Goal: Task Accomplishment & Management: Manage account settings

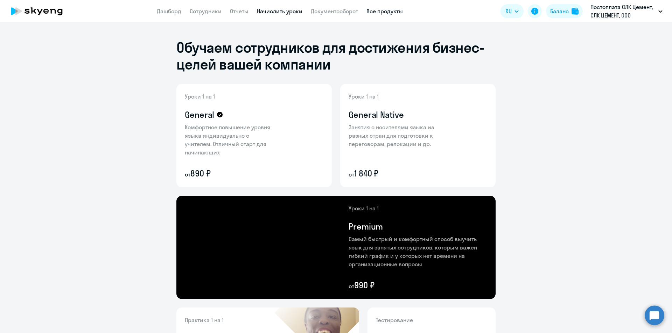
click at [271, 14] on link "Начислить уроки" at bounding box center [279, 11] width 45 height 7
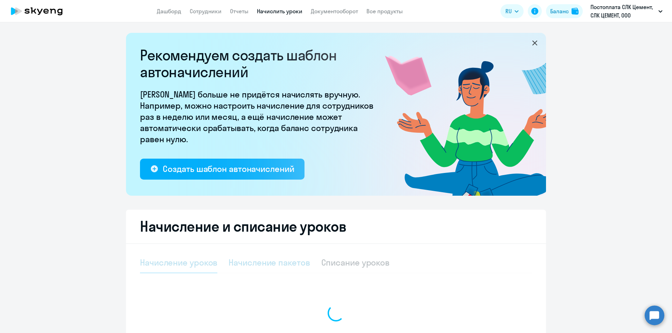
select select "10"
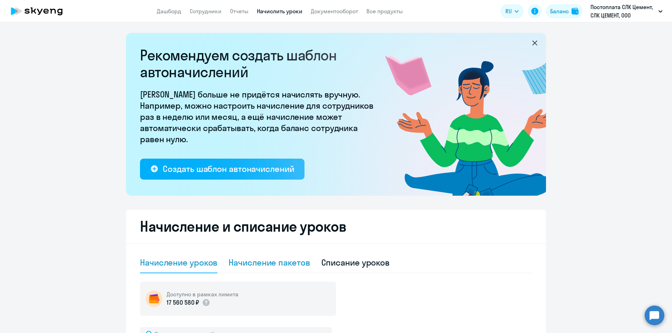
click at [260, 262] on div "Начисление пакетов" at bounding box center [268, 262] width 81 height 11
select select "10"
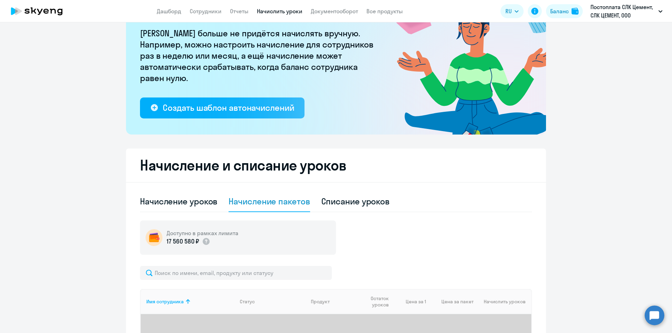
scroll to position [181, 0]
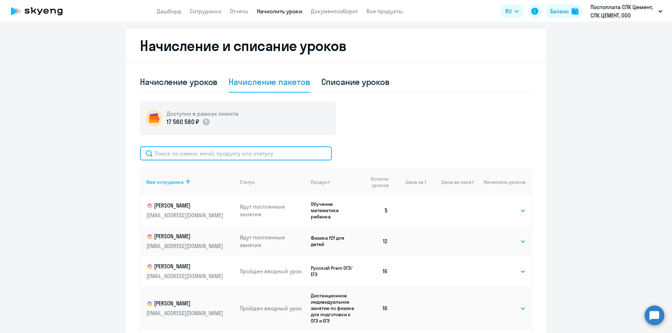
click at [241, 153] on input "text" at bounding box center [236, 154] width 192 height 14
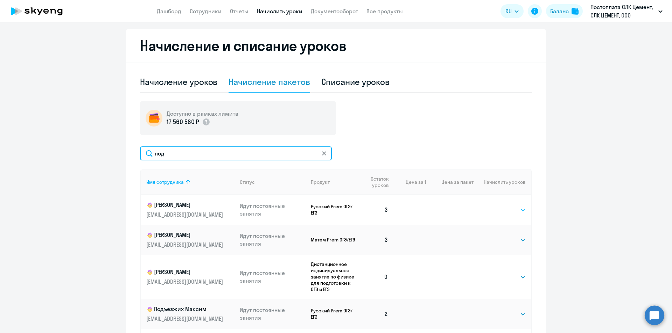
type input "под"
click at [507, 211] on select "Выбрать 4 8 16 32 64 96 128" at bounding box center [511, 210] width 29 height 8
select select "4"
click at [497, 206] on select "Выбрать 4 8 16 32 64 96 128" at bounding box center [511, 210] width 29 height 8
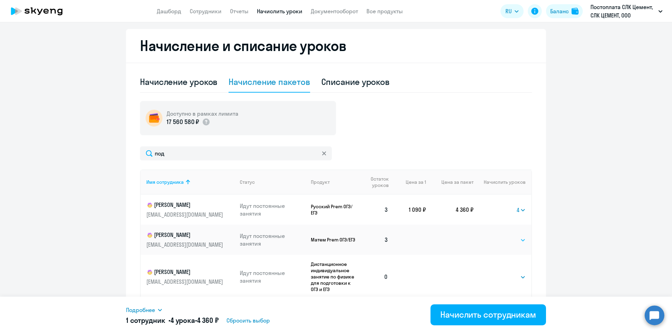
drag, startPoint x: 507, startPoint y: 241, endPoint x: 506, endPoint y: 244, distance: 3.5
click at [507, 241] on select "Выбрать 4 8 16 32 64 96 128" at bounding box center [511, 240] width 29 height 8
select select "4"
click at [497, 236] on select "Выбрать 4 8 16 32 64 96 128" at bounding box center [511, 240] width 29 height 8
drag, startPoint x: 505, startPoint y: 277, endPoint x: 501, endPoint y: 280, distance: 5.2
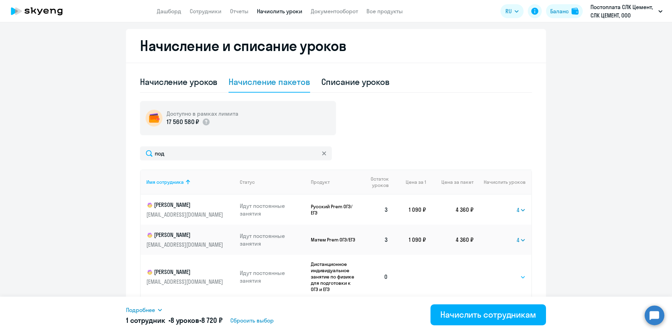
click at [505, 277] on select "Выбрать 4 8 16 32 64 96 128" at bounding box center [511, 277] width 29 height 8
select select "8"
click at [497, 273] on select "Выбрать 4 8 16 32 64 96 128" at bounding box center [511, 277] width 29 height 8
click at [500, 312] on div "Начислить сотрудникам" at bounding box center [488, 314] width 96 height 11
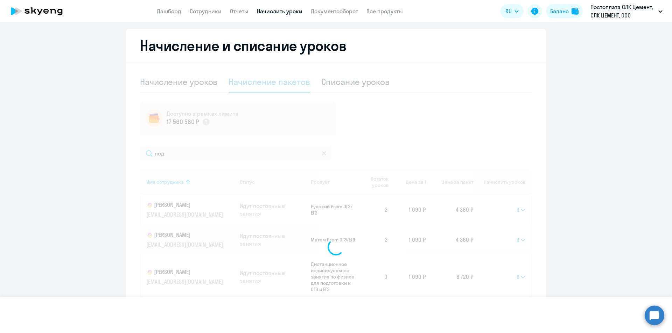
select select
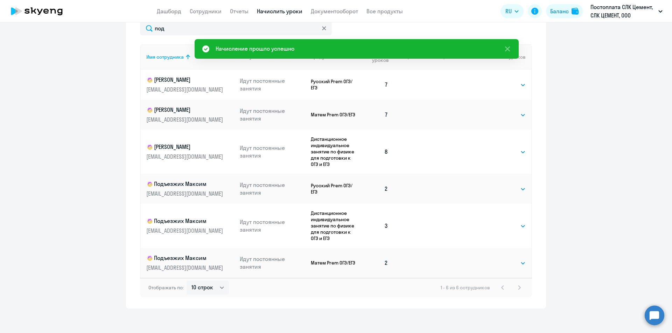
scroll to position [310, 0]
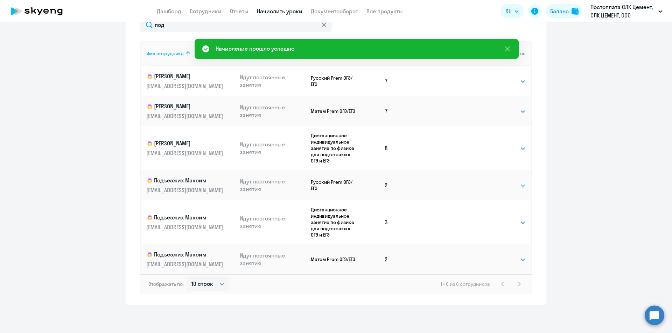
click at [506, 189] on select "Выбрать 4 8 16 32 64 96 128" at bounding box center [511, 186] width 29 height 8
select select "4"
click at [497, 182] on select "Выбрать 4 8 16 32 64 96 128" at bounding box center [511, 186] width 29 height 8
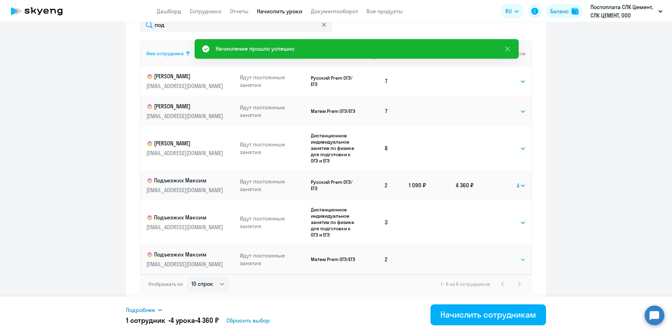
click at [505, 260] on select "Выбрать 4 8 16 32 64 96 128" at bounding box center [511, 260] width 29 height 8
select select "4"
click at [497, 256] on select "Выбрать 4 8 16 32 64 96 128" at bounding box center [511, 260] width 29 height 8
click at [504, 224] on select "Выбрать 4 8 16 32 64 96 128" at bounding box center [511, 223] width 29 height 8
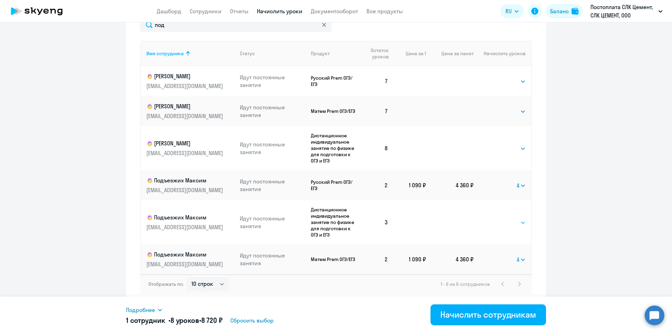
select select "4"
click at [497, 219] on select "Выбрать 4 8 16 32 64 96 128" at bounding box center [511, 223] width 29 height 8
click at [491, 314] on div "Начислить сотрудникам" at bounding box center [488, 314] width 96 height 11
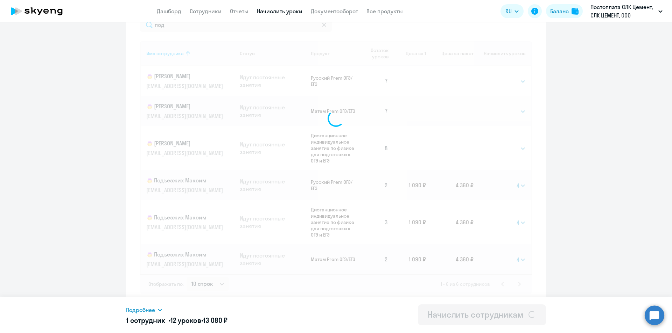
select select
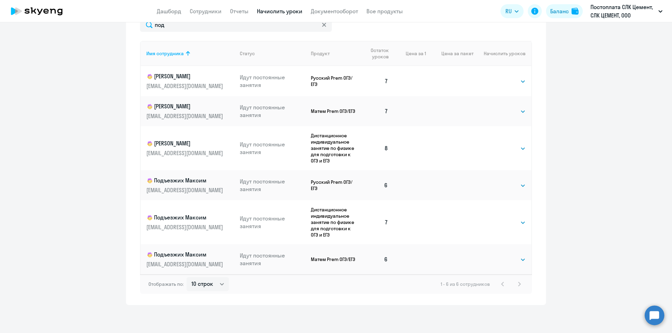
scroll to position [100, 0]
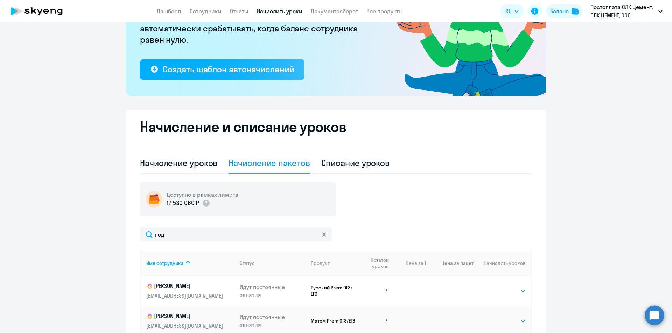
click at [322, 237] on svg-icon at bounding box center [324, 235] width 6 height 6
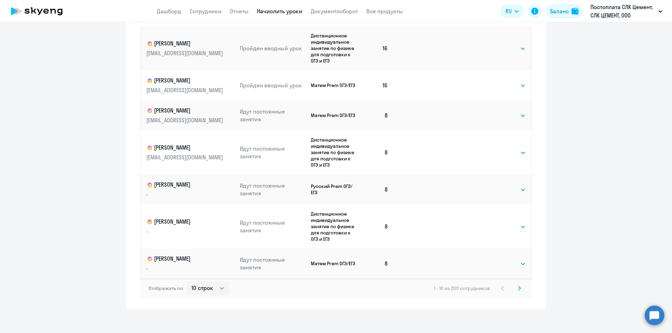
scroll to position [395, 0]
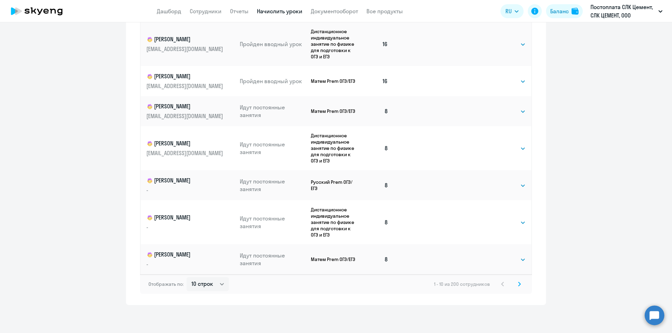
click at [516, 288] on svg-icon at bounding box center [519, 284] width 8 height 8
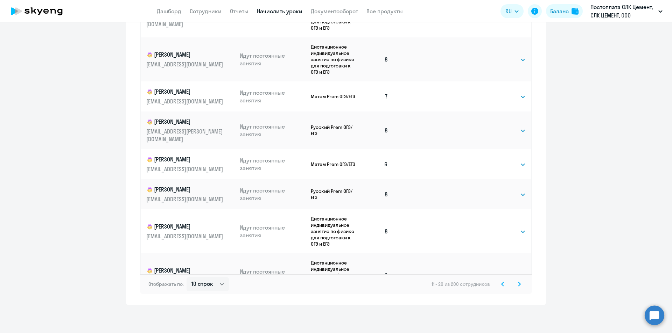
drag, startPoint x: 504, startPoint y: 255, endPoint x: 504, endPoint y: 250, distance: 4.9
click at [504, 272] on select "Выбрать 4 8 16 32 64 96 128" at bounding box center [511, 276] width 29 height 8
select select "8"
click at [497, 272] on select "Выбрать 4 8 16 32 64 96 128" at bounding box center [511, 276] width 29 height 8
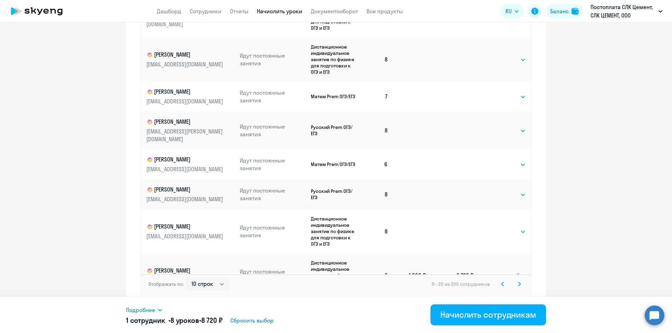
click at [518, 285] on icon at bounding box center [519, 284] width 3 height 5
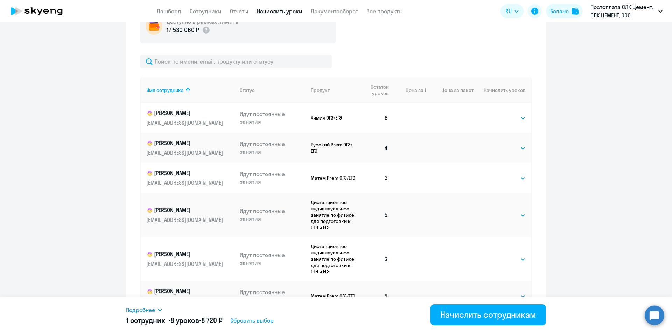
scroll to position [255, 0]
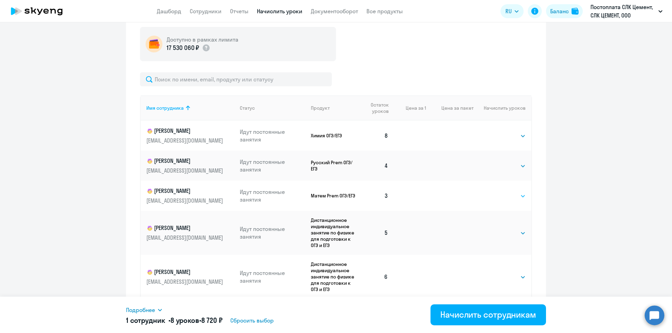
click at [500, 200] on select "Выбрать 4 8 16 32 64 96 128" at bounding box center [511, 196] width 29 height 8
select select "4"
click at [497, 192] on select "Выбрать 4 8 16 32 64 96 128" at bounding box center [511, 196] width 29 height 8
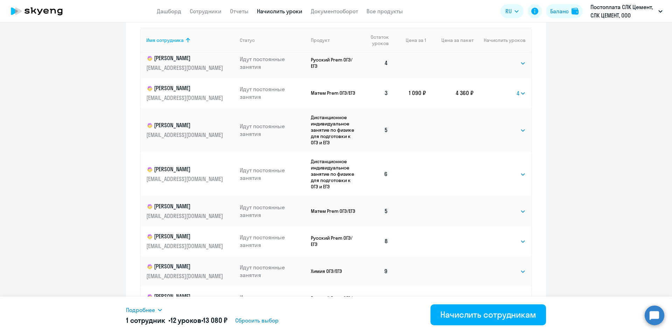
scroll to position [395, 0]
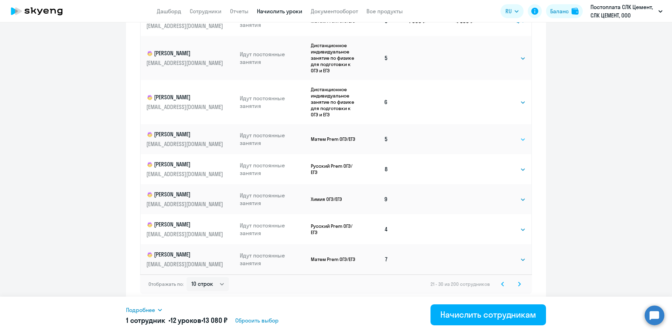
drag, startPoint x: 500, startPoint y: 137, endPoint x: 501, endPoint y: 143, distance: 6.3
click at [500, 137] on select "Выбрать 4 8 16 32 64 96 128" at bounding box center [511, 139] width 29 height 8
select select "4"
click at [497, 135] on select "Выбрать 4 8 16 32 64 96 128" at bounding box center [511, 139] width 29 height 8
click at [511, 285] on div "21 - 30 из 200 сотрудников" at bounding box center [476, 284] width 93 height 8
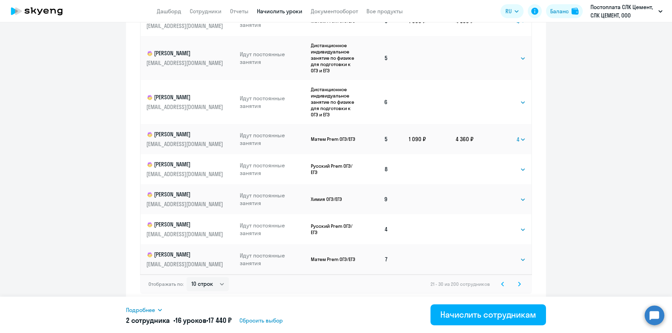
click at [518, 285] on svg-icon at bounding box center [519, 284] width 8 height 8
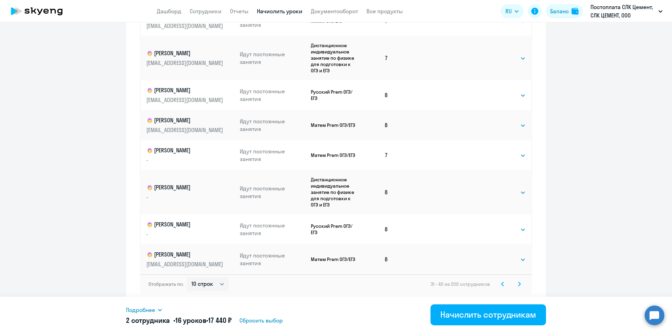
click at [518, 286] on icon at bounding box center [519, 284] width 2 height 4
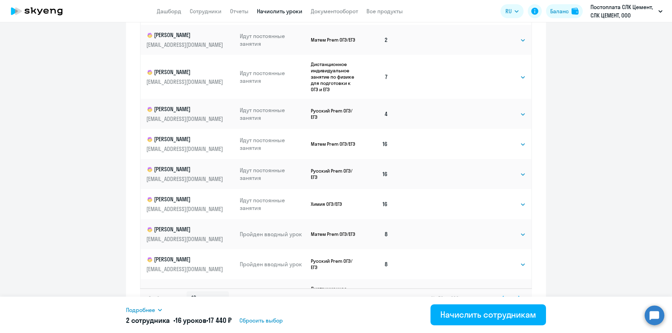
scroll to position [346, 0]
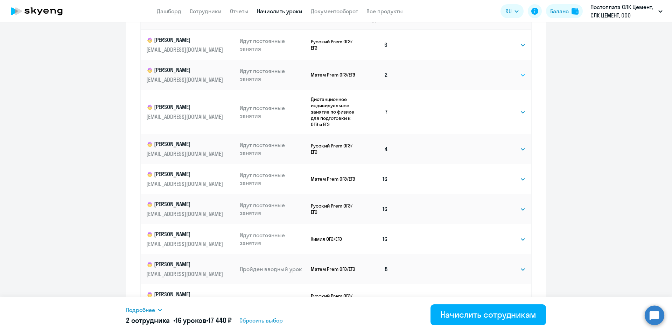
click at [500, 75] on select "Выбрать 4 8 16 32 64 96 128" at bounding box center [511, 75] width 29 height 8
select select "4"
click at [497, 71] on select "Выбрать 4 8 16 32 64 96 128" at bounding box center [511, 75] width 29 height 8
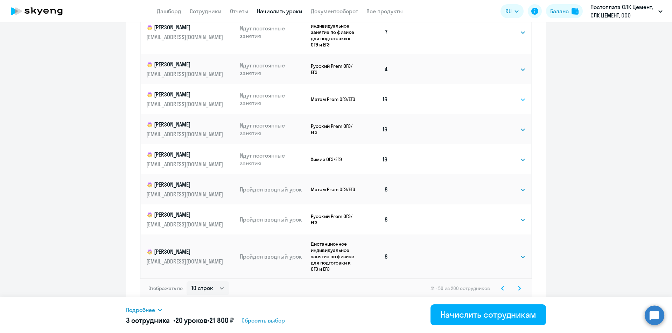
scroll to position [395, 0]
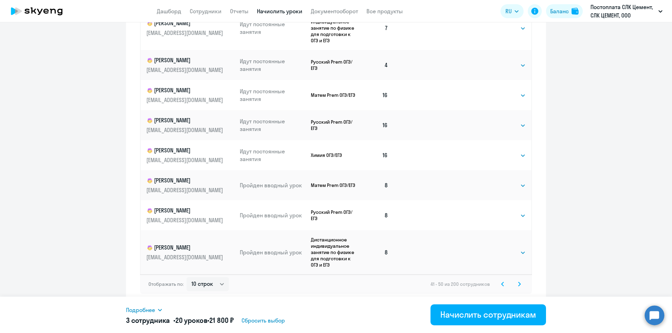
click at [519, 284] on svg-icon at bounding box center [519, 284] width 8 height 8
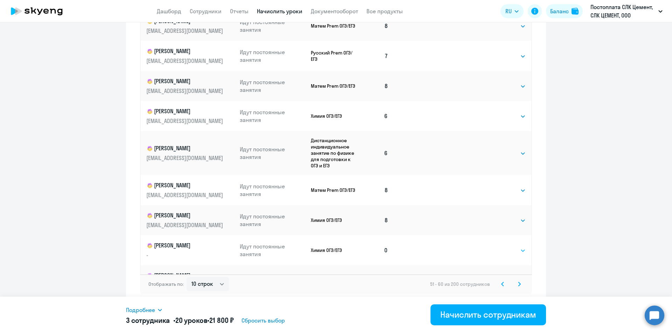
click at [500, 247] on select "Выбрать 4 8 16 32 64 96 128" at bounding box center [511, 251] width 29 height 8
select select "8"
click at [497, 247] on select "Выбрать 4 8 16 32 64 96 128" at bounding box center [511, 251] width 29 height 8
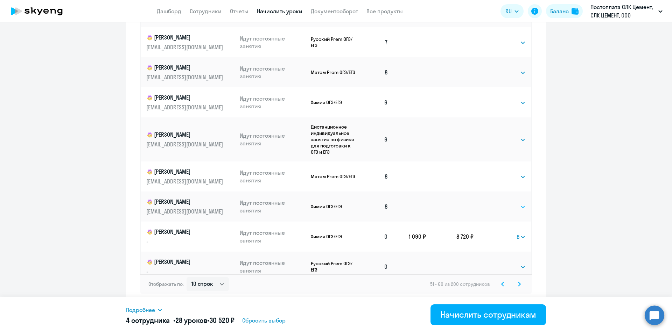
scroll to position [21, 0]
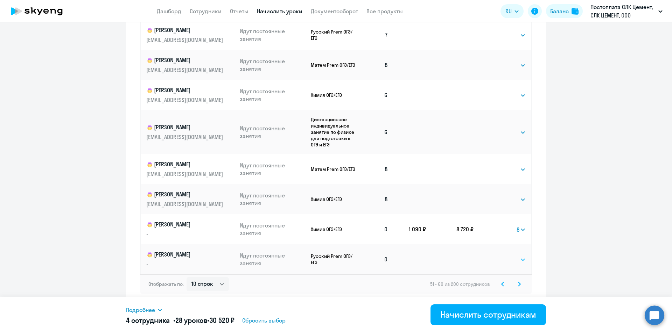
click at [502, 257] on div "Выбрать 4 8 16 32 64 96 128 Выбрать" at bounding box center [511, 259] width 29 height 9
click at [502, 257] on select "Выбрать 4 8 16 32 64 96 128" at bounding box center [511, 260] width 29 height 8
select select "8"
click at [497, 256] on select "Выбрать 4 8 16 32 64 96 128" at bounding box center [511, 260] width 29 height 8
click at [515, 285] on svg-icon at bounding box center [519, 284] width 8 height 8
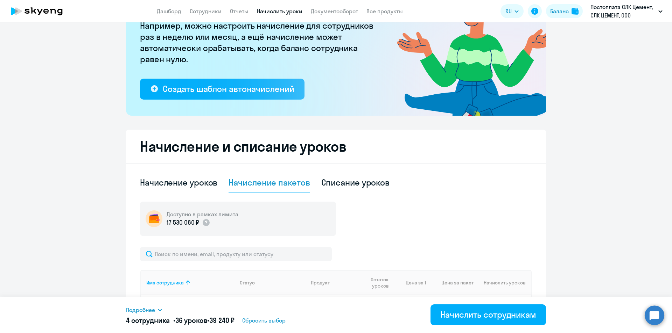
scroll to position [255, 0]
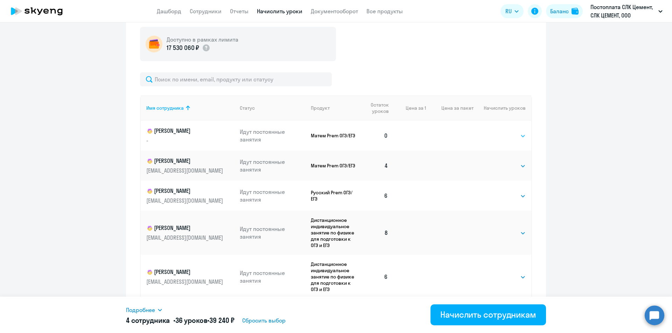
drag, startPoint x: 509, startPoint y: 135, endPoint x: 510, endPoint y: 140, distance: 5.4
click at [509, 135] on select "Выбрать 4 8 16 32 64 96 128" at bounding box center [511, 136] width 29 height 8
select select "8"
click at [497, 132] on select "Выбрать 4 8 16 32 64 96 128" at bounding box center [511, 136] width 29 height 8
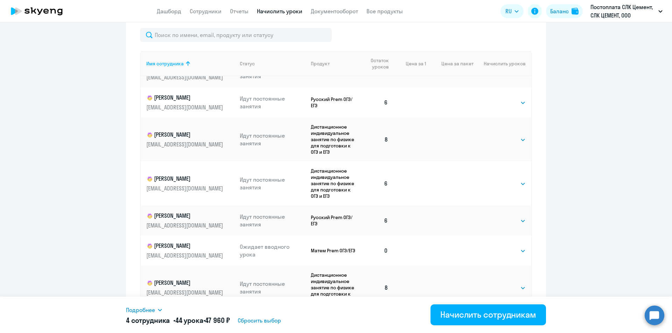
scroll to position [325, 0]
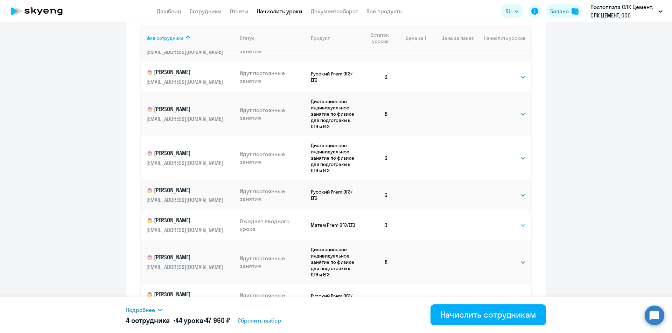
click at [513, 225] on select "Выбрать 4 8 16 32 64 96 128" at bounding box center [511, 225] width 29 height 8
select select "8"
click at [497, 221] on select "Выбрать 4 8 16 32 64 96 128" at bounding box center [511, 225] width 29 height 8
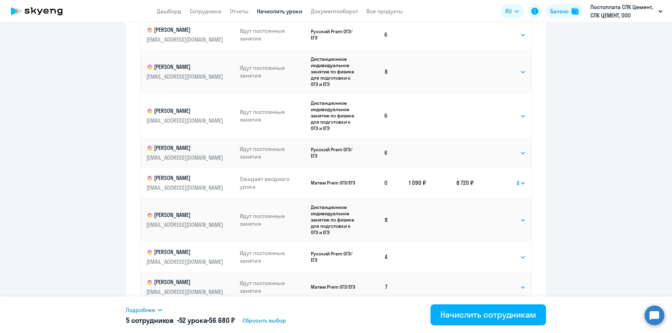
scroll to position [395, 0]
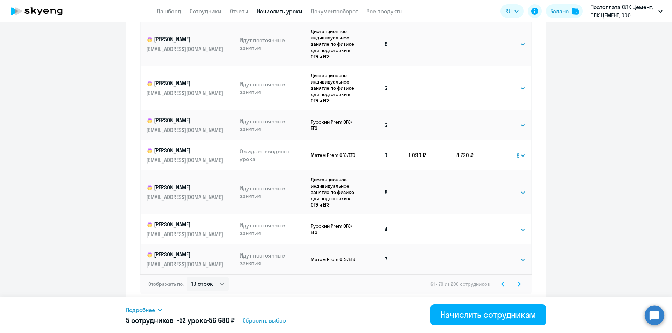
click at [518, 284] on icon at bounding box center [519, 284] width 3 height 5
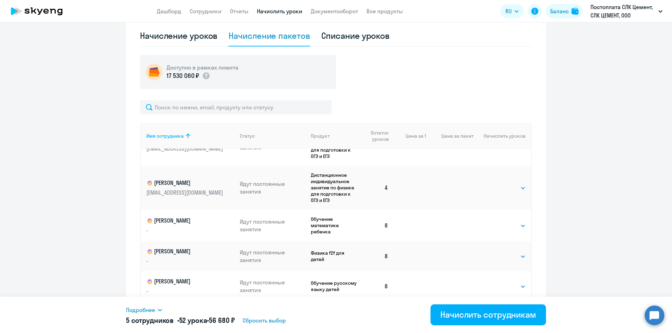
scroll to position [0, 0]
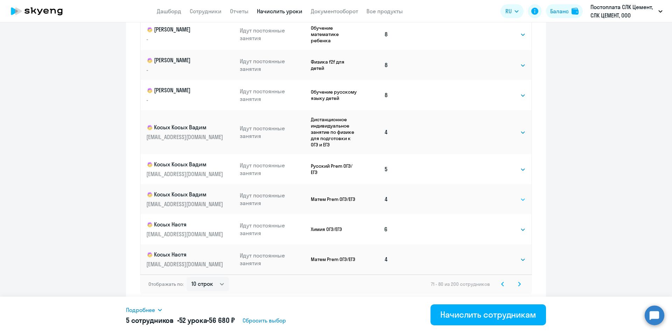
drag, startPoint x: 515, startPoint y: 199, endPoint x: 513, endPoint y: 203, distance: 4.0
click at [515, 199] on select "Выбрать 4 8 16 32 64 96 128" at bounding box center [511, 200] width 29 height 8
select select "4"
click at [497, 196] on select "Выбрать 4 8 16 32 64 96 128" at bounding box center [511, 200] width 29 height 8
click at [505, 258] on select "Выбрать 4 8 16 32 64 96 128" at bounding box center [511, 260] width 29 height 8
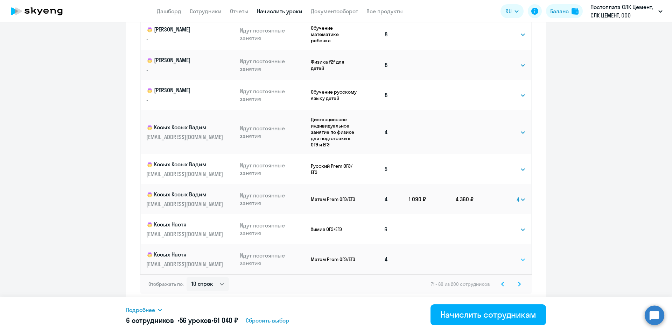
select select "4"
click at [497, 256] on select "Выбрать 4 8 16 32 64 96 128" at bounding box center [511, 260] width 29 height 8
click at [518, 283] on icon at bounding box center [519, 284] width 3 height 5
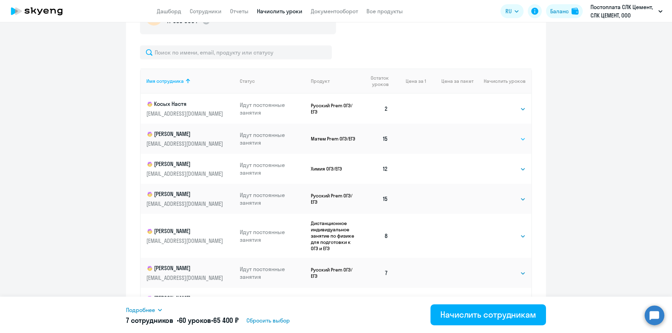
scroll to position [294, 0]
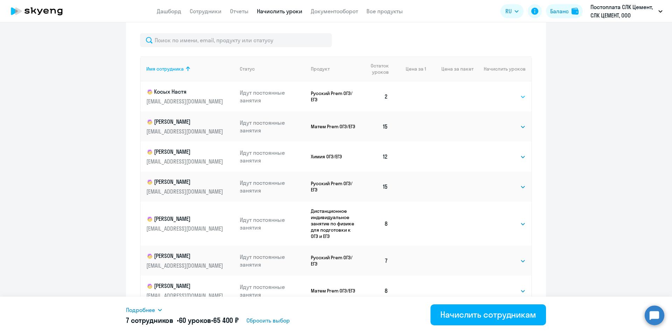
click at [500, 96] on select "Выбрать 4 8 16 32 64 96 128" at bounding box center [511, 97] width 29 height 8
select select "4"
click at [497, 93] on select "Выбрать 4 8 16 32 64 96 128" at bounding box center [511, 97] width 29 height 8
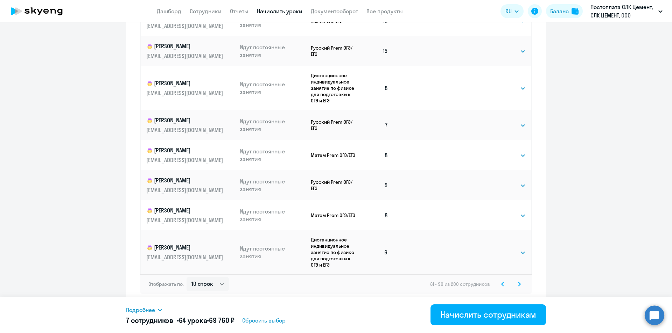
drag, startPoint x: 516, startPoint y: 281, endPoint x: 518, endPoint y: 278, distance: 3.8
click at [516, 282] on svg-icon at bounding box center [519, 284] width 8 height 8
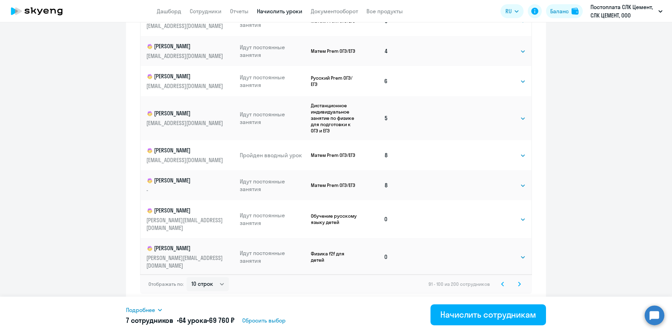
scroll to position [50, 0]
drag, startPoint x: 496, startPoint y: 217, endPoint x: 496, endPoint y: 222, distance: 5.3
click at [497, 217] on select "Выбрать 4 8 16 32 64 96 128" at bounding box center [511, 218] width 29 height 8
select select "8"
click at [497, 214] on select "Выбрать 4 8 16 32 64 96 128" at bounding box center [511, 218] width 29 height 8
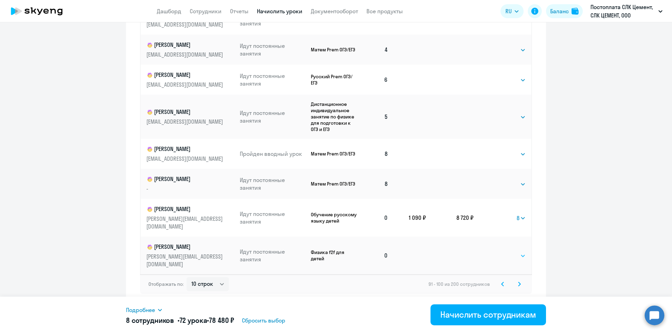
drag, startPoint x: 501, startPoint y: 258, endPoint x: 500, endPoint y: 252, distance: 6.3
click at [501, 258] on select "Выбрать 4 8 16 32 64 96 128" at bounding box center [511, 256] width 29 height 8
select select "8"
click at [497, 252] on select "Выбрать 4 8 16 32 64 96 128" at bounding box center [511, 256] width 29 height 8
click at [517, 281] on svg-icon at bounding box center [519, 284] width 8 height 8
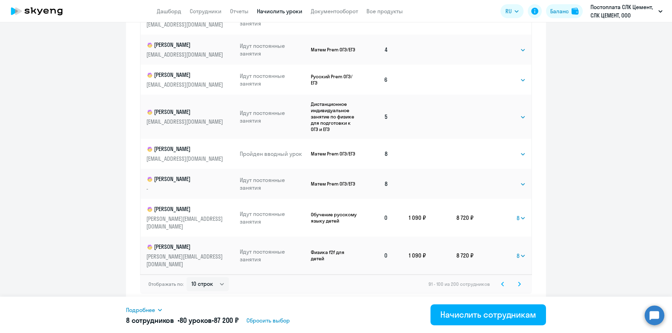
scroll to position [0, 0]
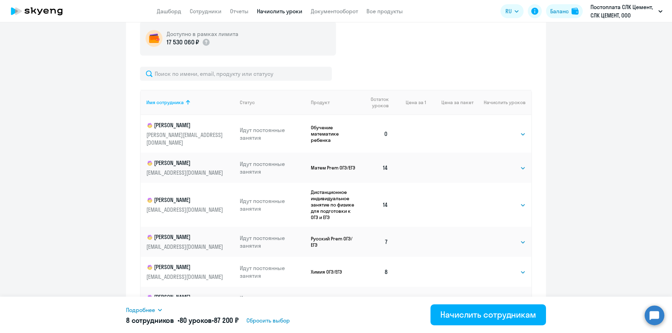
click at [503, 142] on td "Выбрать 4 8 16 32 64 96 128 Выбрать" at bounding box center [502, 134] width 58 height 38
click at [501, 136] on select "Выбрать 4 8 16 32 64 96 128" at bounding box center [511, 134] width 29 height 8
select select "8"
click at [497, 130] on select "Выбрать 4 8 16 32 64 96 128" at bounding box center [511, 134] width 29 height 8
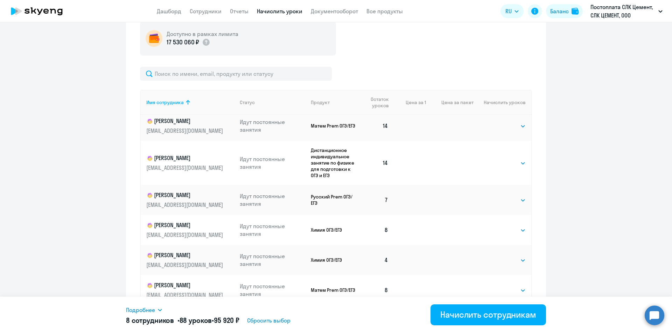
scroll to position [43, 0]
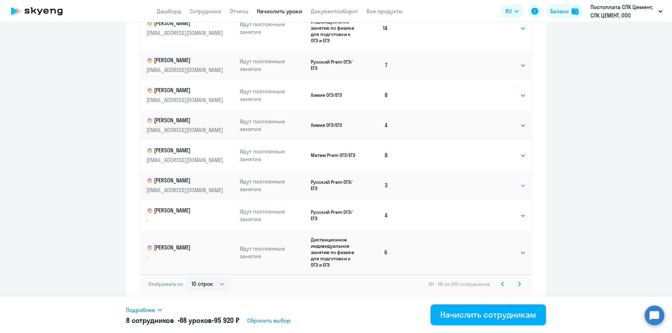
click at [497, 189] on select "Выбрать 4 8 16 32 64 96 128" at bounding box center [511, 186] width 29 height 8
select select "4"
click at [497, 182] on select "Выбрать 4 8 16 32 64 96 128" at bounding box center [511, 186] width 29 height 8
click at [497, 125] on select "Выбрать 4 8 16 32 64 96 128" at bounding box center [511, 125] width 29 height 8
select select "4"
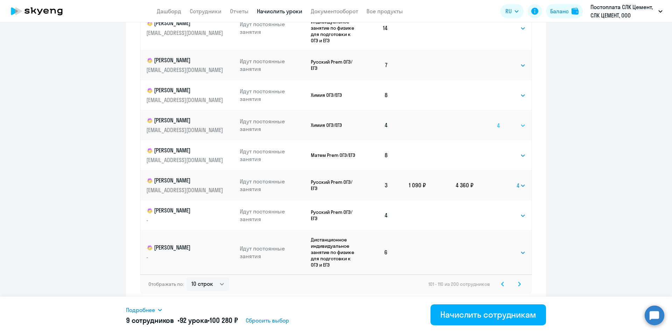
click at [497, 121] on select "Выбрать 4 8 16 32 64 96 128" at bounding box center [511, 125] width 29 height 8
click at [498, 218] on select "Выбрать 4 8 16 32 64 96 128" at bounding box center [511, 216] width 29 height 8
select select "4"
click at [497, 212] on select "Выбрать 4 8 16 32 64 96 128" at bounding box center [511, 216] width 29 height 8
click at [518, 283] on icon at bounding box center [519, 284] width 2 height 4
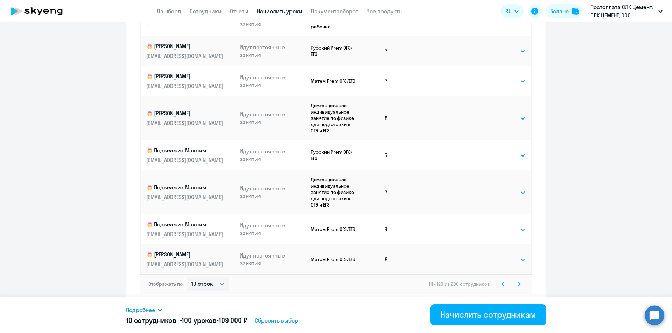
click at [515, 283] on svg-icon at bounding box center [519, 284] width 8 height 8
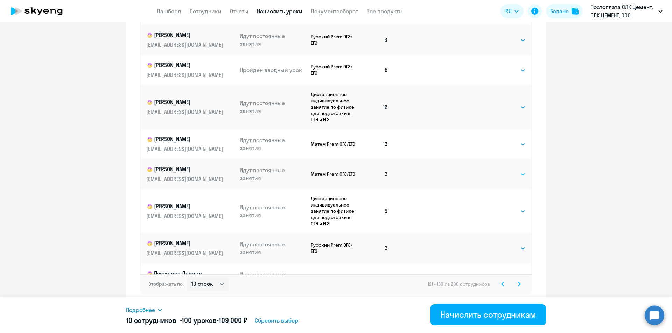
drag, startPoint x: 518, startPoint y: 173, endPoint x: 516, endPoint y: 176, distance: 4.0
click at [518, 173] on td "Выбрать 4 8 16 32 64 96 128 Выбрать" at bounding box center [502, 174] width 58 height 30
click at [510, 180] on td "Выбрать 4 8 16 32 64 96 128 Выбрать" at bounding box center [502, 174] width 58 height 30
click at [509, 176] on select "Выбрать 4 8 16 32 64 96 128" at bounding box center [511, 174] width 29 height 8
select select "4"
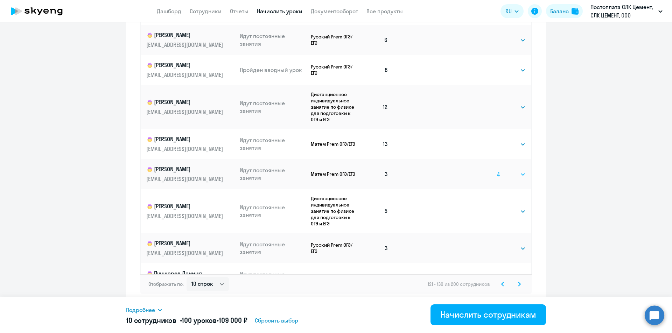
click at [497, 170] on select "Выбрать 4 8 16 32 64 96 128" at bounding box center [511, 174] width 29 height 8
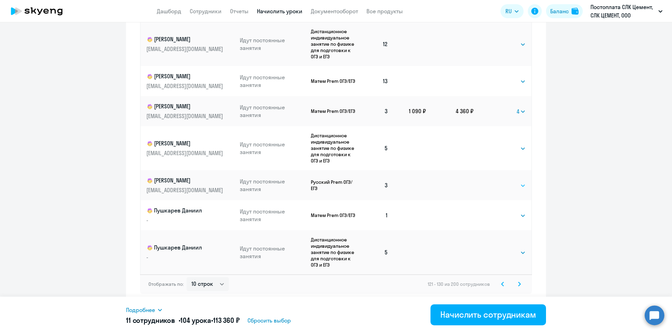
click at [505, 186] on select "Выбрать 4 8 16 32 64 96 128" at bounding box center [511, 186] width 29 height 8
select select "4"
click at [497, 182] on select "Выбрать 4 8 16 32 64 96 128" at bounding box center [511, 186] width 29 height 8
click at [502, 219] on select "Выбрать 4 8 16 32 64 96 128" at bounding box center [511, 216] width 29 height 8
select select "4"
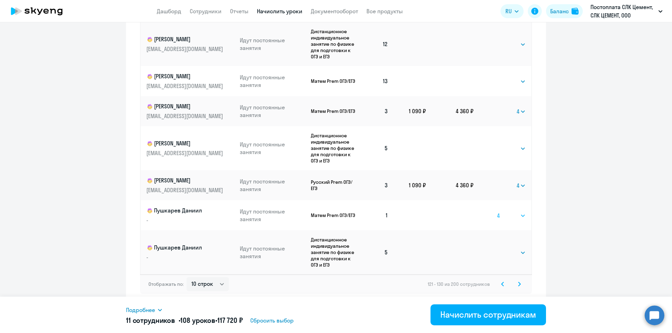
click at [497, 212] on select "Выбрать 4 8 16 32 64 96 128" at bounding box center [511, 216] width 29 height 8
click at [515, 283] on svg-icon at bounding box center [519, 284] width 8 height 8
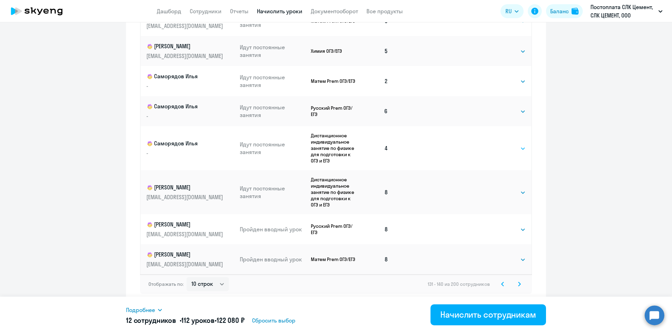
drag, startPoint x: 495, startPoint y: 146, endPoint x: 496, endPoint y: 152, distance: 6.3
click at [497, 146] on select "Выбрать 4 8 16 32 64 96 128" at bounding box center [511, 148] width 29 height 8
select select "4"
click at [497, 144] on select "Выбрать 4 8 16 32 64 96 128" at bounding box center [511, 148] width 29 height 8
click at [501, 81] on select "Выбрать 4 8 16 32 64 96 128" at bounding box center [511, 81] width 29 height 8
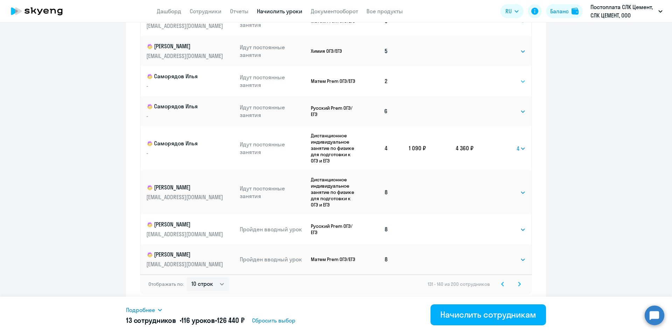
select select "4"
click at [497, 77] on select "Выбрать 4 8 16 32 64 96 128" at bounding box center [511, 81] width 29 height 8
click at [516, 282] on svg-icon at bounding box center [519, 284] width 8 height 8
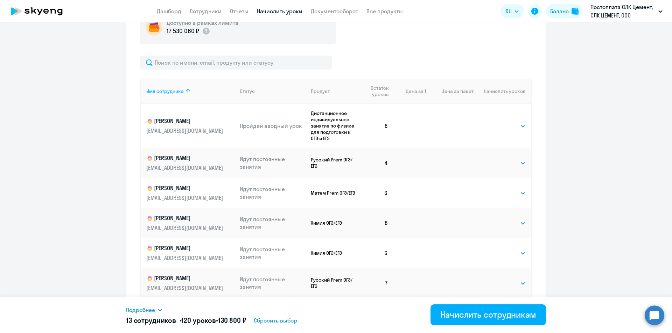
scroll to position [276, 0]
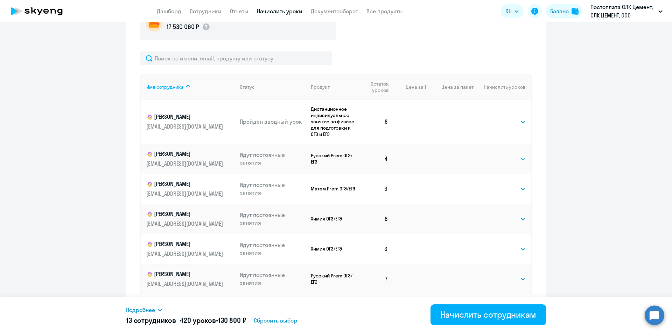
drag, startPoint x: 495, startPoint y: 157, endPoint x: 495, endPoint y: 163, distance: 5.6
click at [497, 157] on select "Выбрать 4 8 16 32 64 96 128" at bounding box center [511, 159] width 29 height 8
select select "4"
click at [497, 155] on select "Выбрать 4 8 16 32 64 96 128" at bounding box center [511, 159] width 29 height 8
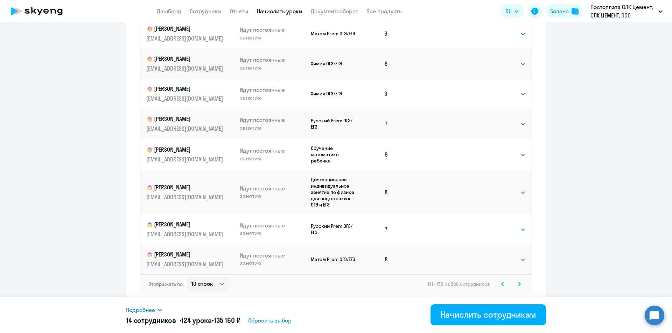
click at [518, 285] on icon at bounding box center [519, 284] width 2 height 4
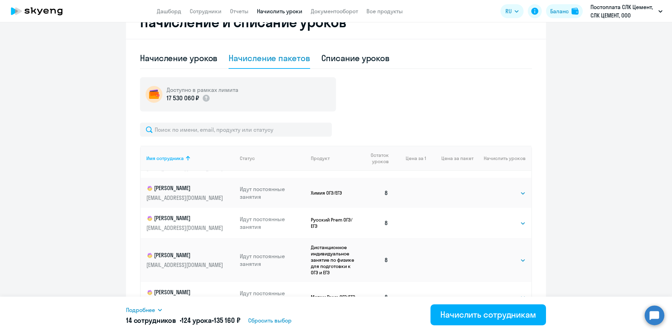
scroll to position [35, 0]
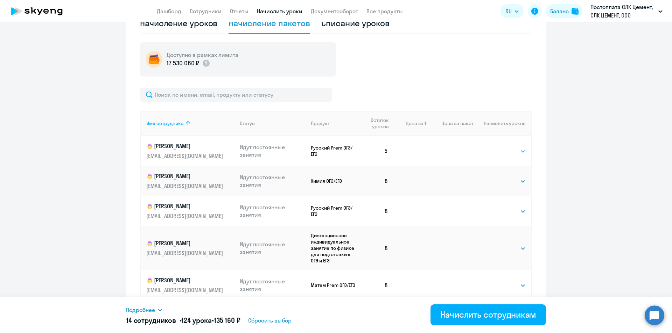
click at [497, 152] on select "Выбрать 4 8 16 32 64 96 128" at bounding box center [511, 151] width 29 height 8
select select "4"
click at [497, 147] on select "Выбрать 4 8 16 32 64 96 128" at bounding box center [511, 151] width 29 height 8
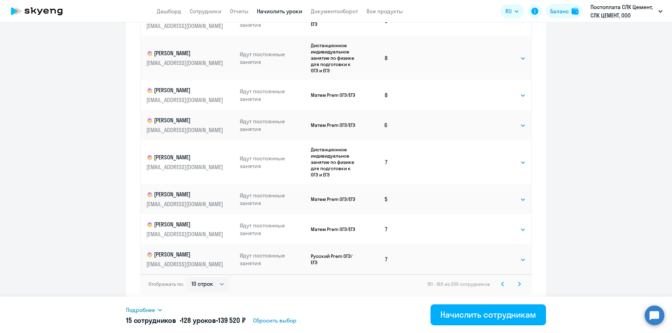
click at [515, 285] on svg-icon at bounding box center [519, 284] width 8 height 8
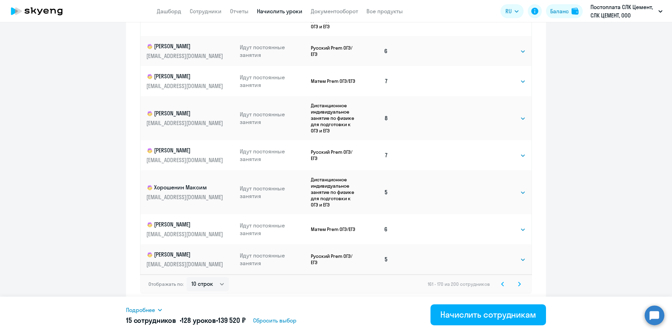
click at [516, 287] on svg-icon at bounding box center [519, 284] width 8 height 8
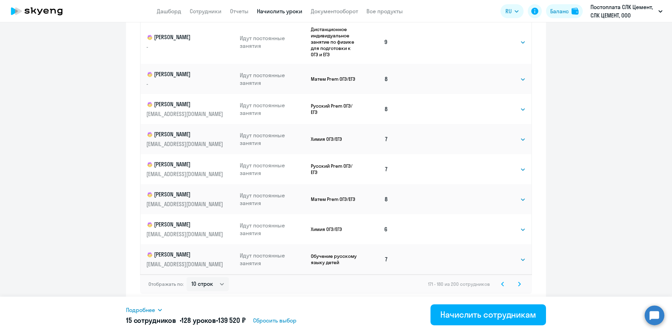
click at [518, 286] on icon at bounding box center [519, 284] width 2 height 4
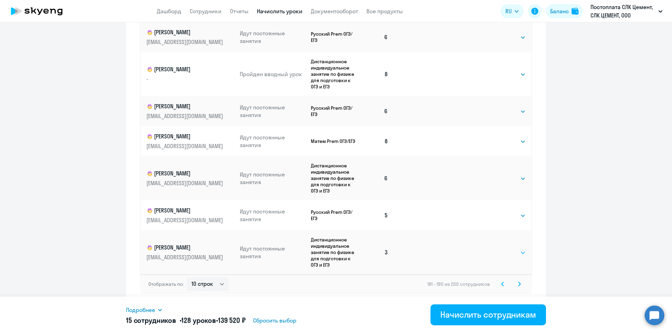
click at [501, 256] on select "Выбрать 4 8 16 32 64 96 128" at bounding box center [511, 253] width 29 height 8
select select "4"
click at [497, 249] on select "Выбрать 4 8 16 32 64 96 128" at bounding box center [511, 253] width 29 height 8
click at [515, 287] on svg-icon at bounding box center [519, 284] width 8 height 8
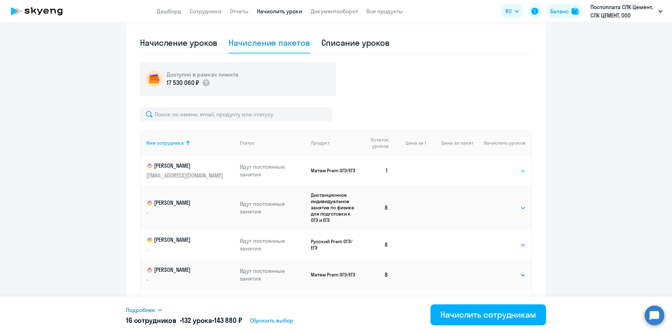
click at [507, 172] on select "Выбрать 4 8 16 32 64 96 128" at bounding box center [511, 171] width 29 height 8
select select "4"
click at [497, 167] on select "Выбрать 4 8 16 32 64 96 128" at bounding box center [511, 171] width 29 height 8
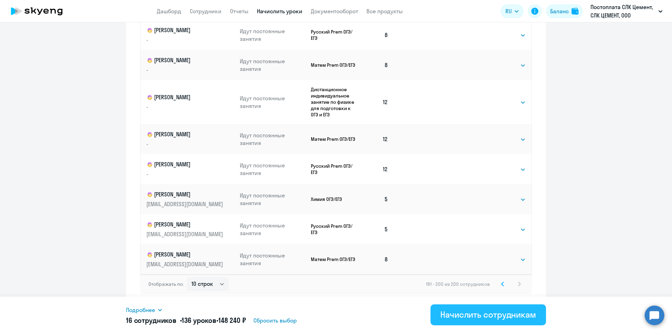
click at [513, 314] on div "Начислить сотрудникам" at bounding box center [488, 314] width 96 height 11
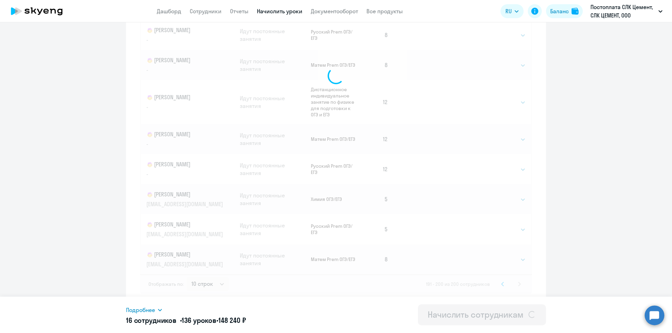
select select
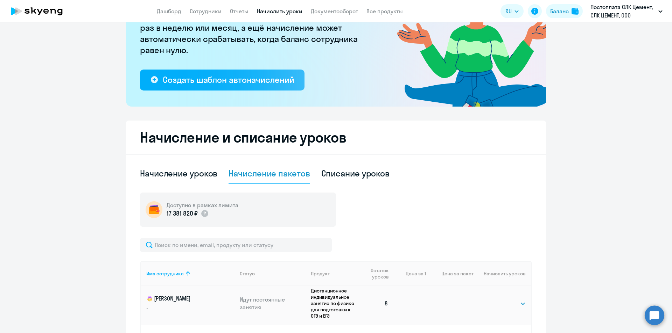
scroll to position [101, 0]
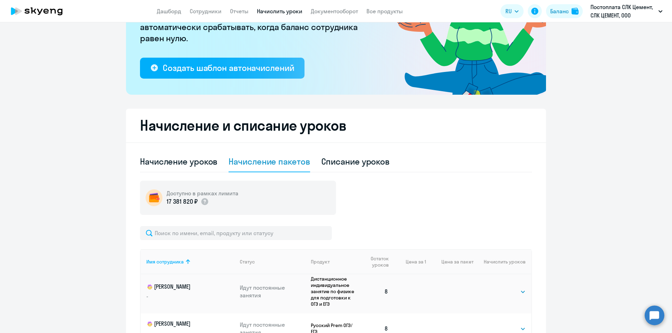
click at [650, 316] on circle at bounding box center [654, 316] width 20 height 20
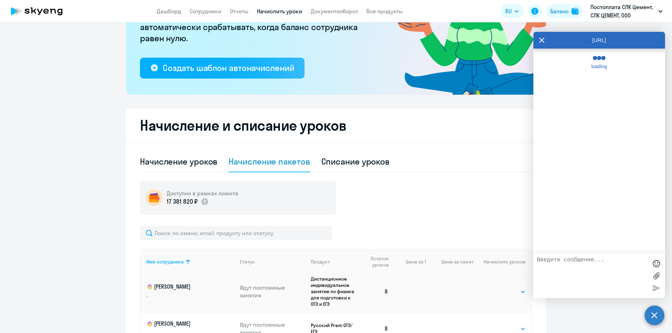
click at [596, 262] on textarea at bounding box center [592, 276] width 111 height 38
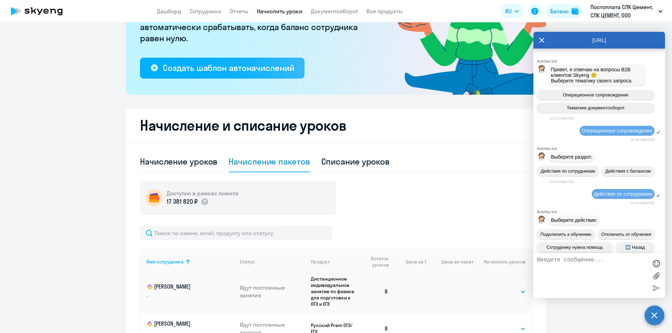
scroll to position [28195, 0]
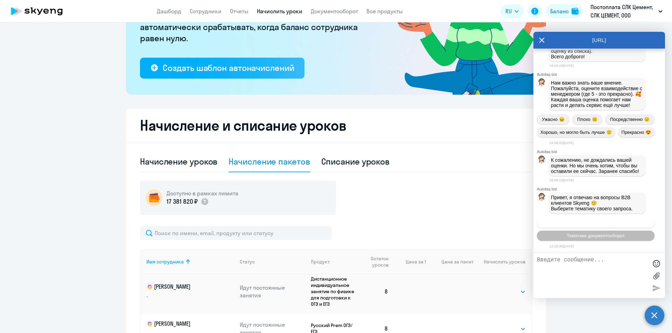
click at [594, 226] on button "Операционное сопровождение" at bounding box center [596, 223] width 118 height 10
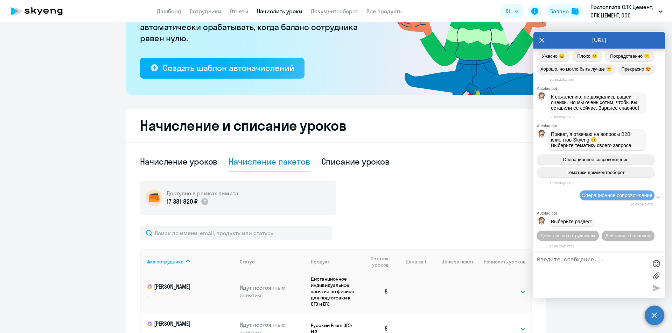
scroll to position [28271, 0]
click at [595, 233] on span "Действия по сотрудникам" at bounding box center [567, 235] width 54 height 5
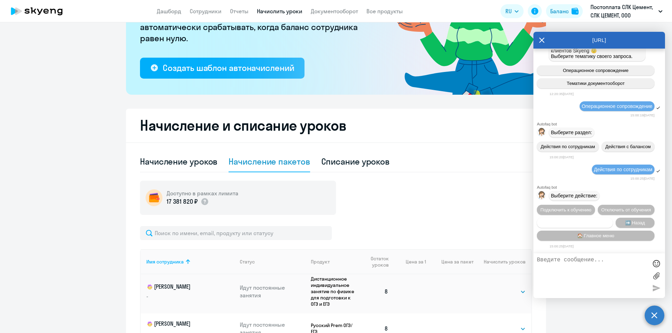
click at [570, 219] on button "Сотруднику нужна помощь" at bounding box center [575, 223] width 76 height 10
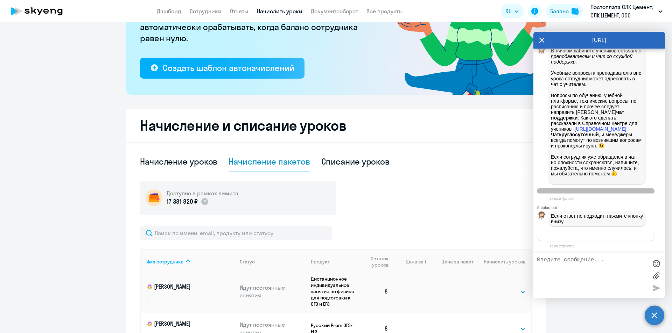
click at [574, 237] on span "Связаться с менеджером" at bounding box center [595, 235] width 54 height 5
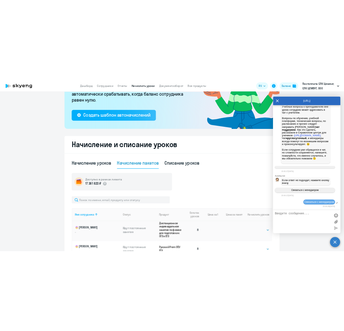
scroll to position [28638, 0]
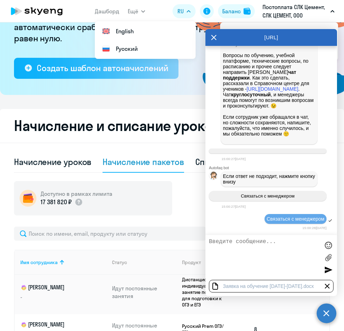
click at [228, 245] on textarea at bounding box center [264, 257] width 111 height 38
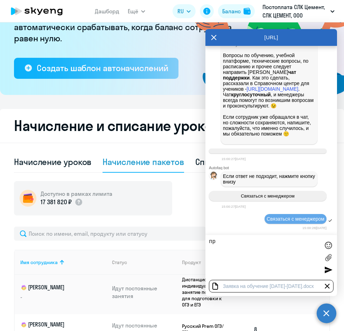
type textarea "п"
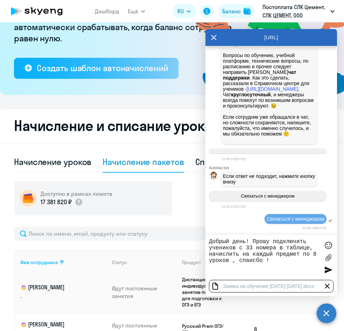
type textarea "Добрый день! Прошу подключить учеников с 33 номера в таблице, начислить на кажд…"
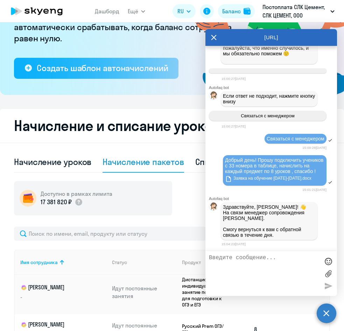
scroll to position [28741, 0]
